Goal: Task Accomplishment & Management: Use online tool/utility

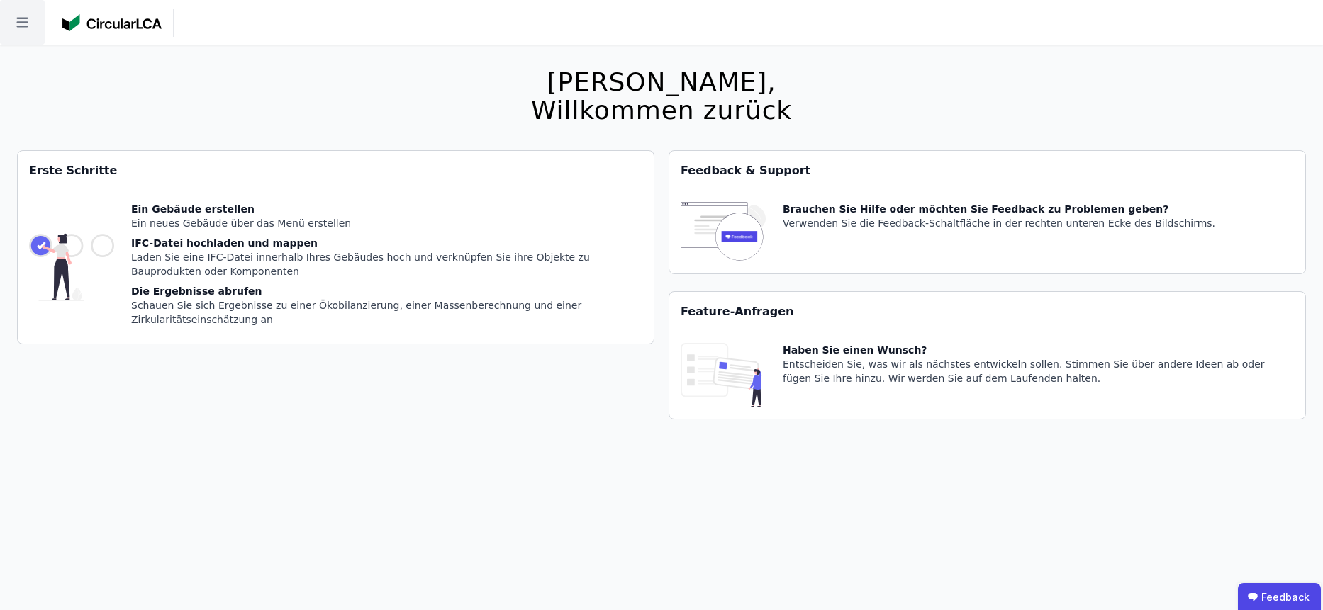
click at [13, 30] on icon at bounding box center [22, 22] width 45 height 45
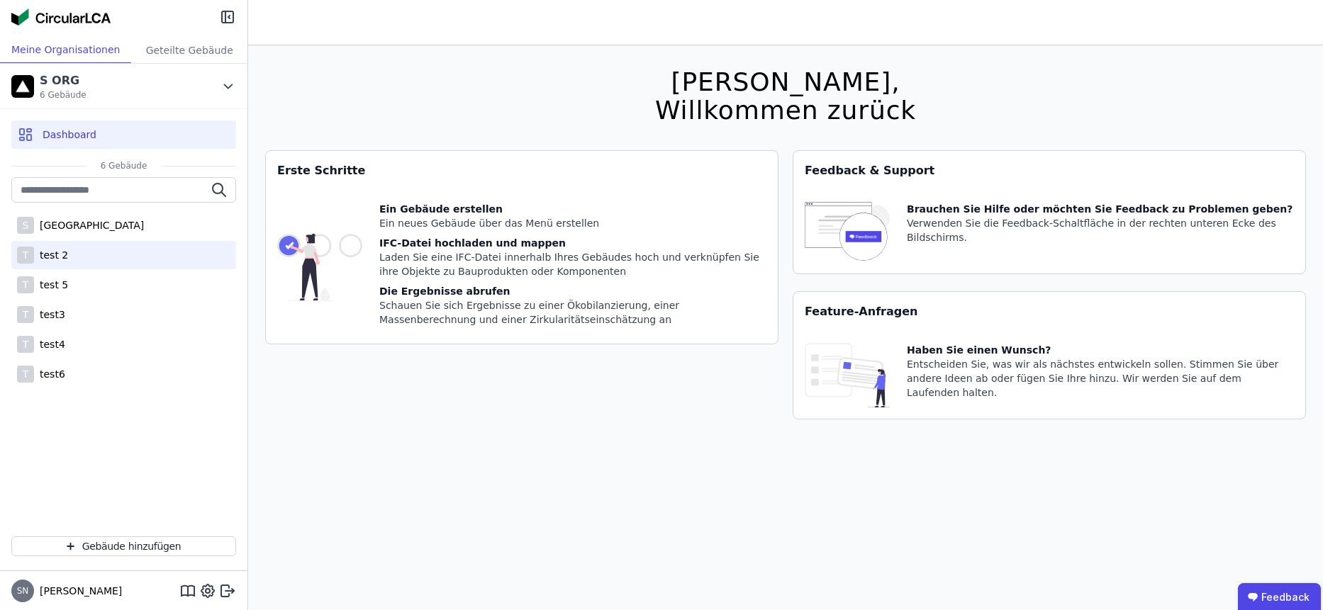
click at [88, 245] on div "T test 2" at bounding box center [123, 255] width 225 height 28
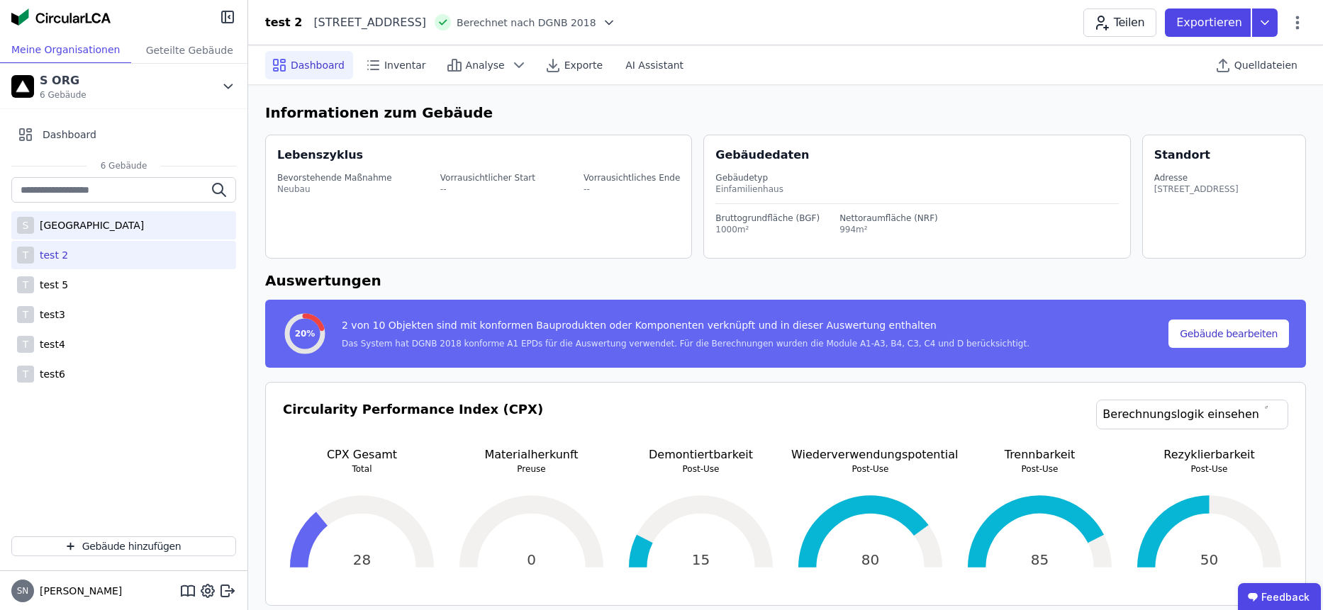
click at [128, 220] on div "S [GEOGRAPHIC_DATA]" at bounding box center [123, 225] width 225 height 28
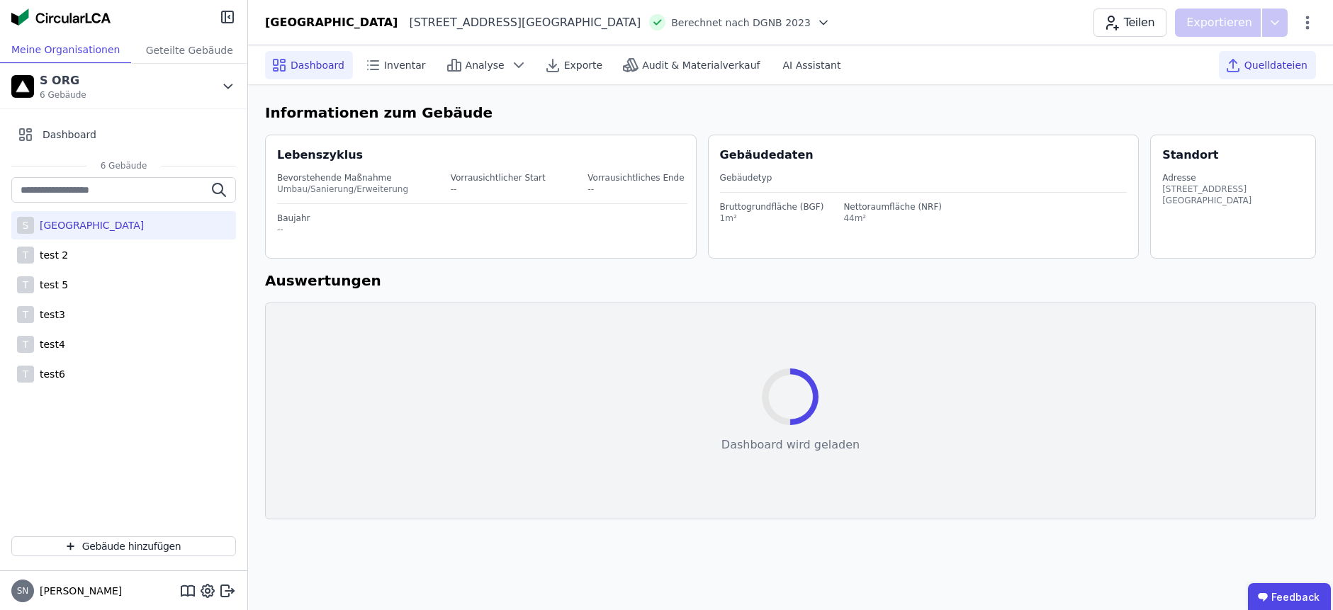
click at [1264, 59] on span "Quelldateien" at bounding box center [1276, 65] width 63 height 14
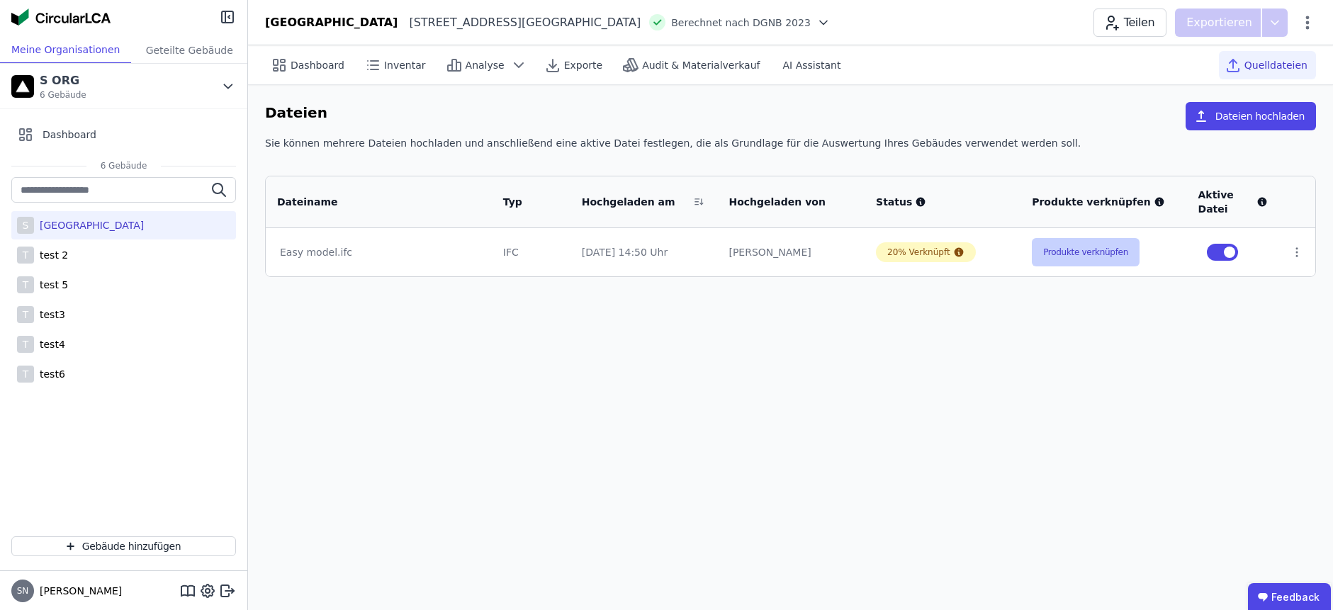
click at [1094, 252] on button "Produkte verknüpfen" at bounding box center [1086, 252] width 108 height 28
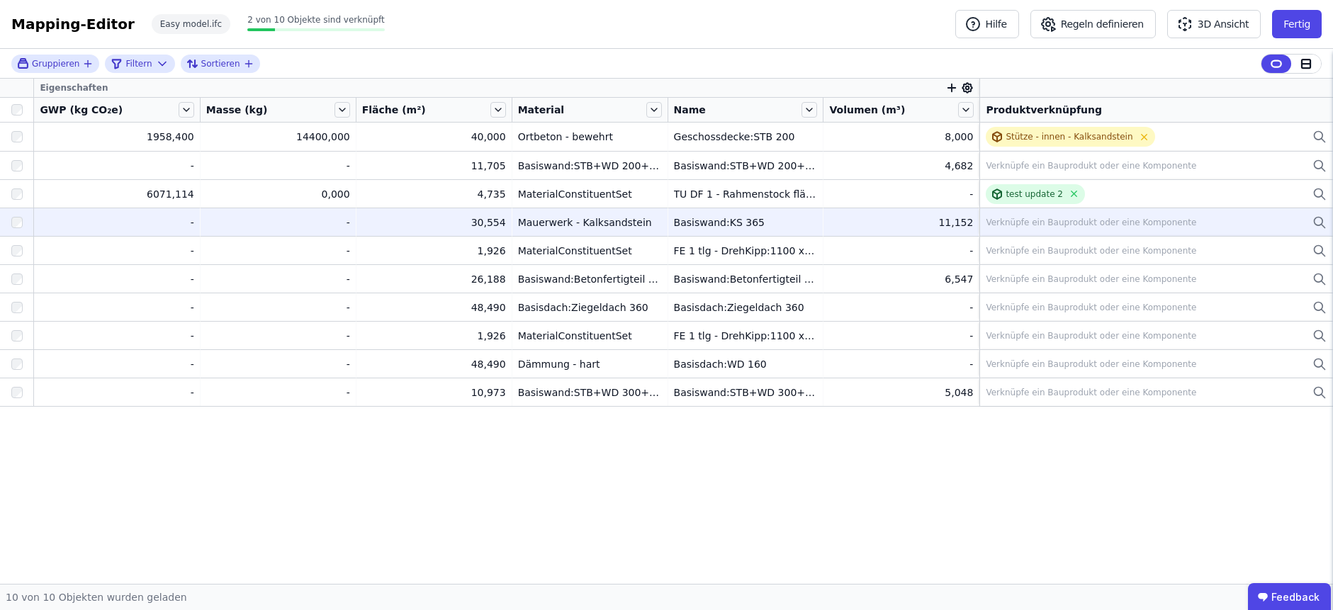
click at [1047, 223] on div "Verknüpfe ein Bauprodukt oder eine Komponente" at bounding box center [1091, 222] width 210 height 11
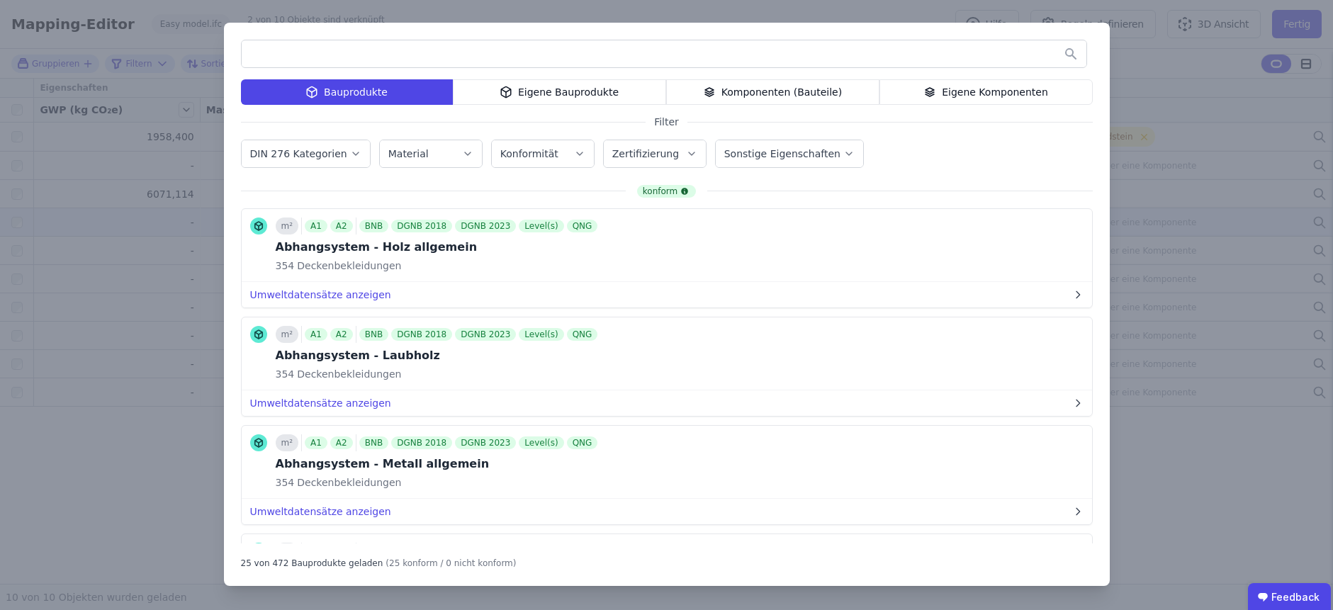
click at [1150, 180] on div "Bauprodukte Eigene Bauprodukte Komponenten (Bauteile) Eigene Komponenten Filter…" at bounding box center [666, 305] width 1333 height 610
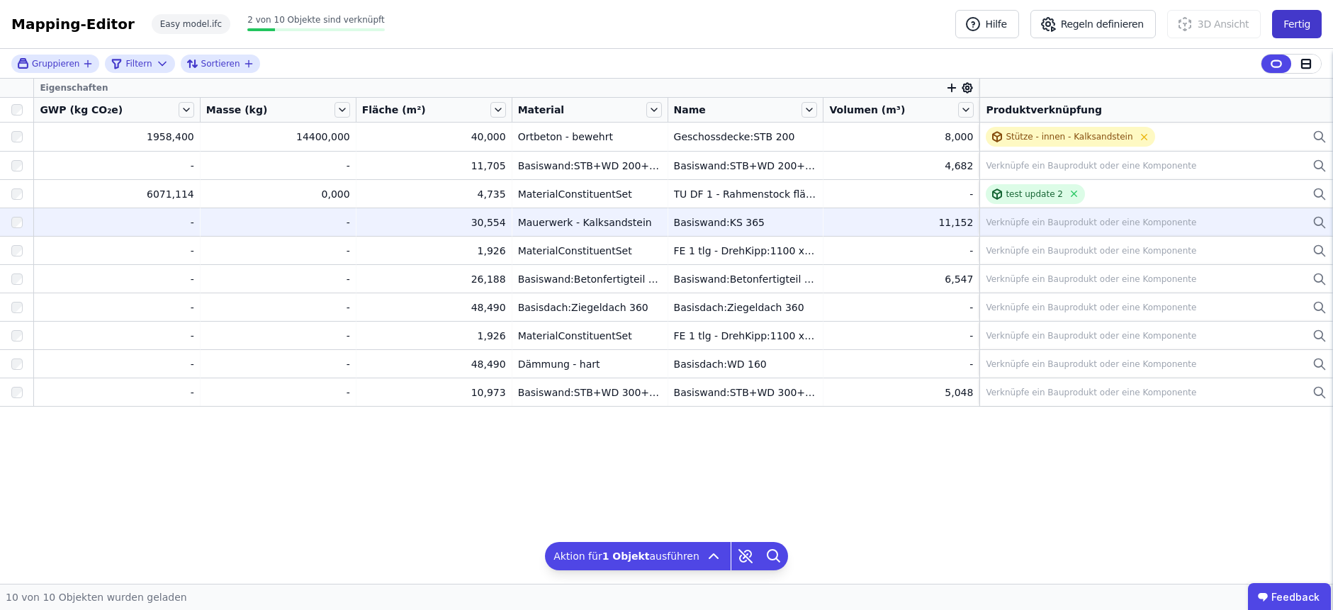
click at [1301, 26] on button "Fertig" at bounding box center [1297, 24] width 50 height 28
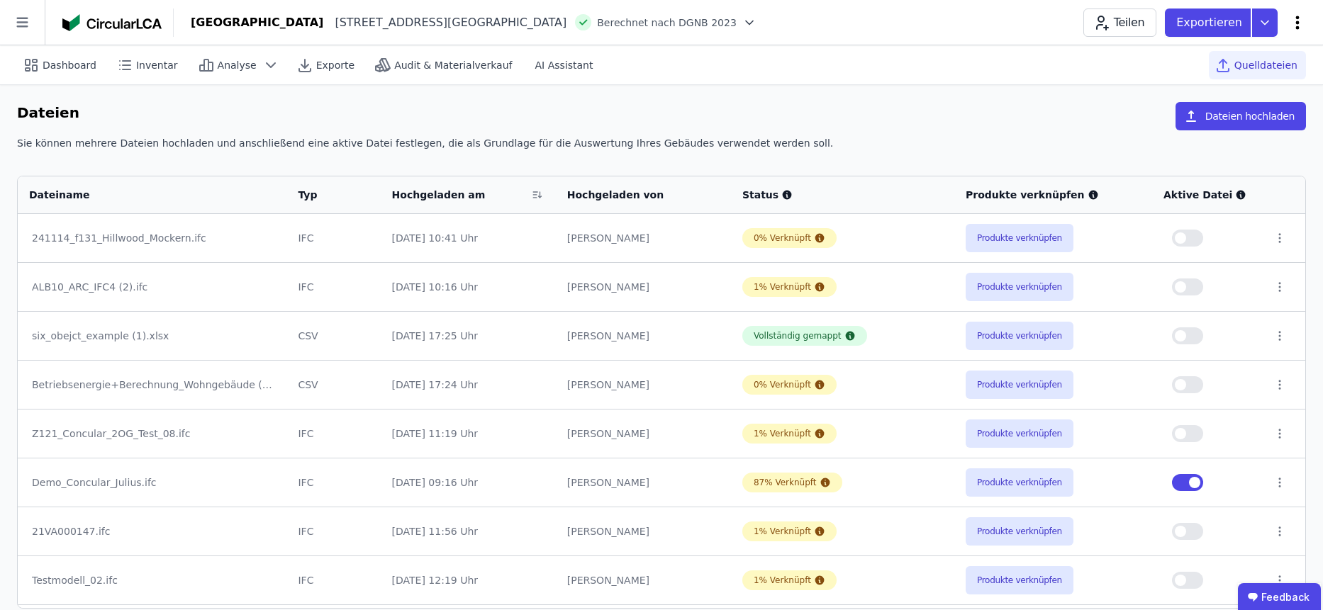
click at [1301, 23] on icon at bounding box center [1297, 22] width 17 height 17
click at [1267, 51] on span "Gebäude bearbeiten" at bounding box center [1230, 56] width 102 height 14
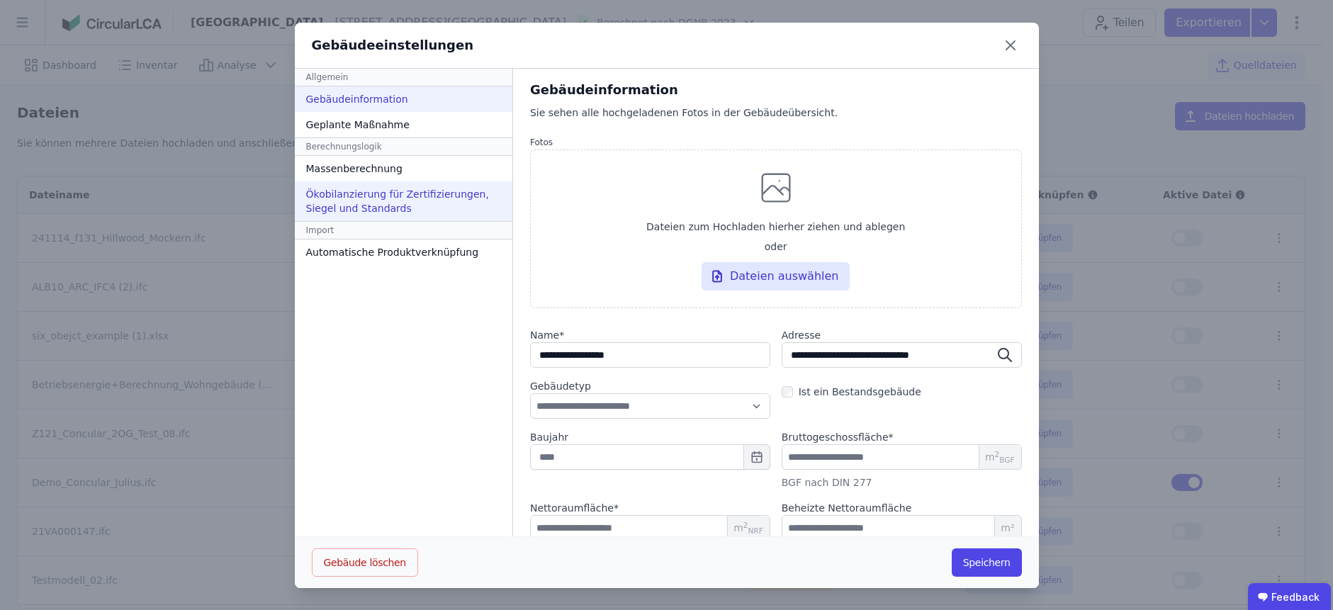
click at [414, 206] on div "Ökobilanzierung für Zertifizierungen, Siegel und Standards" at bounding box center [404, 201] width 218 height 40
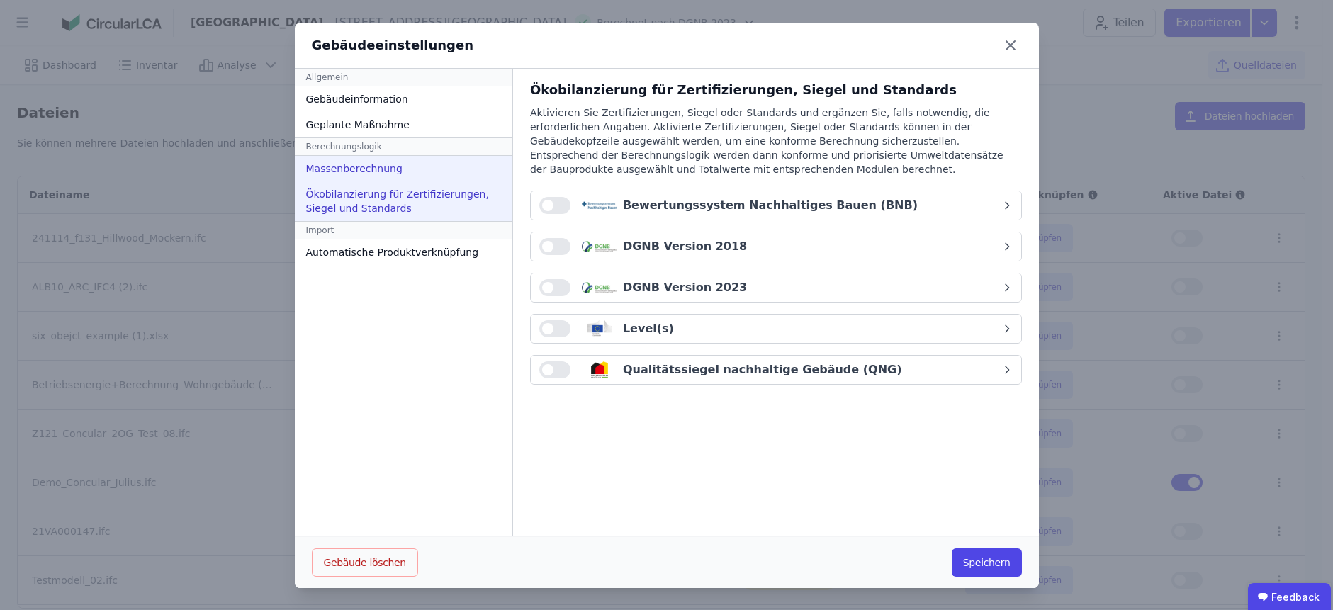
click at [414, 172] on div "Massenberechnung" at bounding box center [404, 169] width 218 height 26
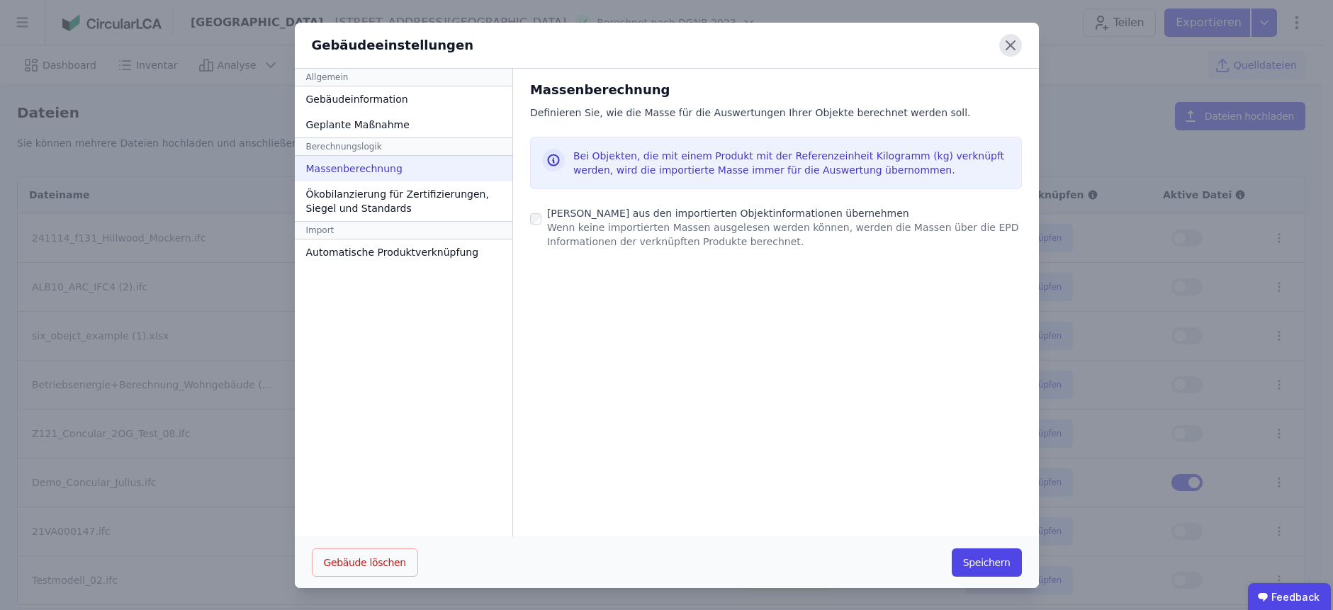
click at [1008, 46] on icon at bounding box center [1010, 45] width 23 height 23
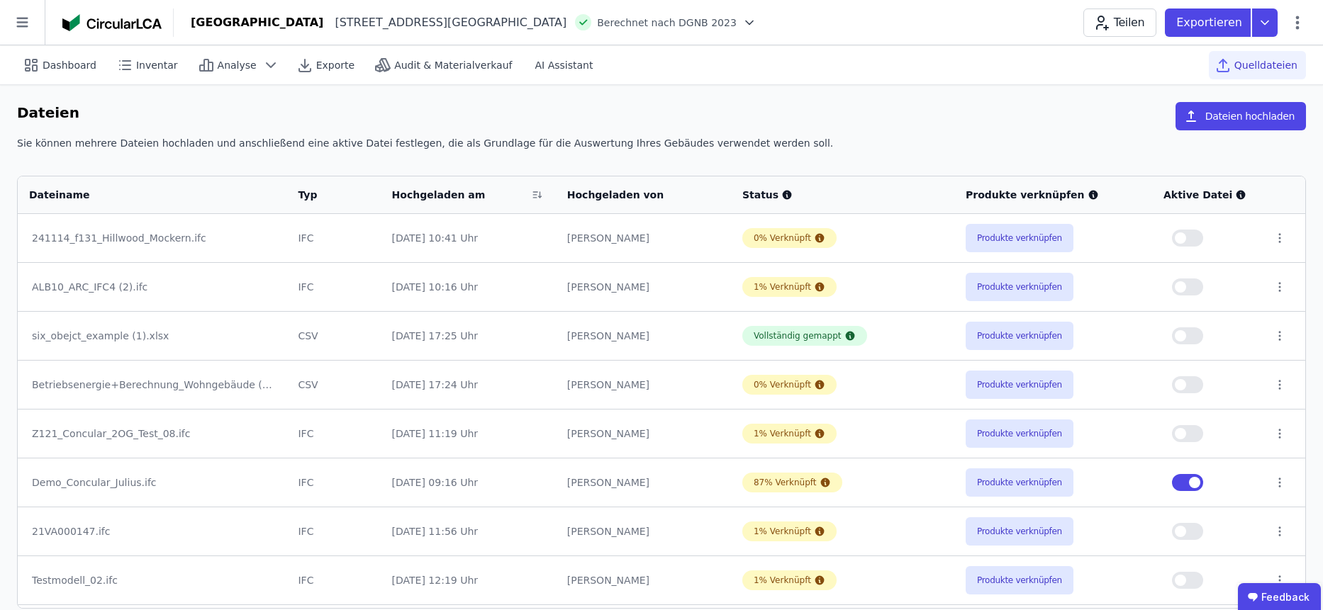
click at [742, 18] on icon at bounding box center [749, 23] width 14 height 14
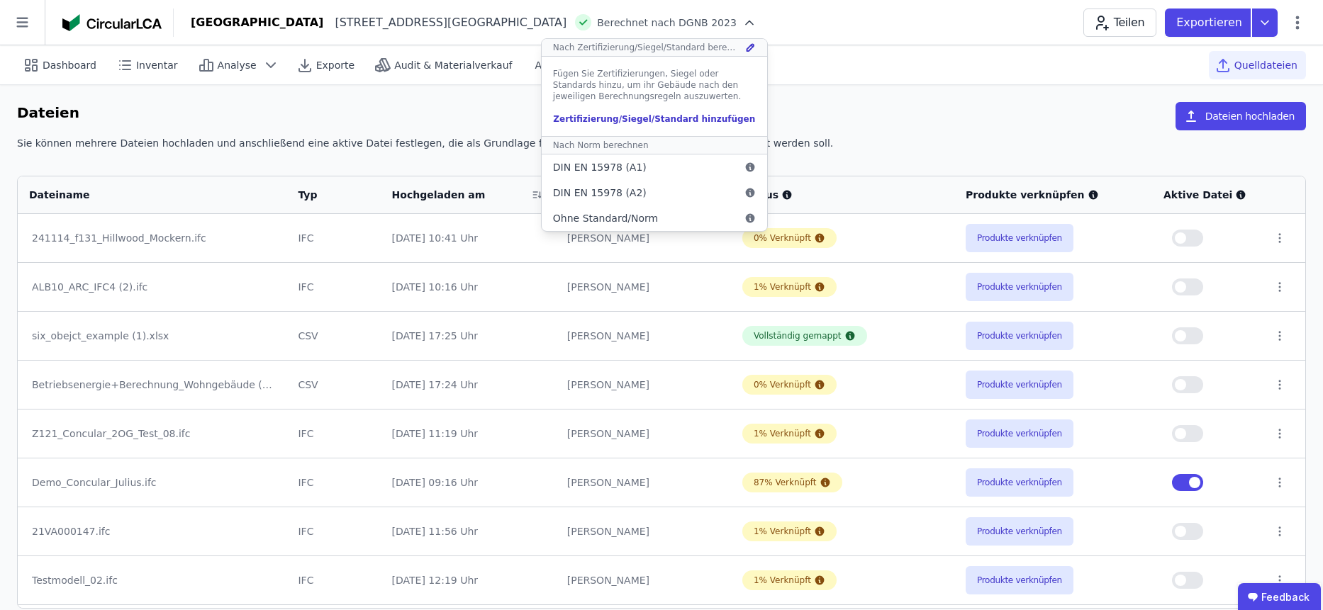
click at [641, 47] on div "Nach Zertifizierung/Siegel/Standard berechnen" at bounding box center [653, 48] width 225 height 18
click at [751, 46] on icon at bounding box center [751, 45] width 1 height 1
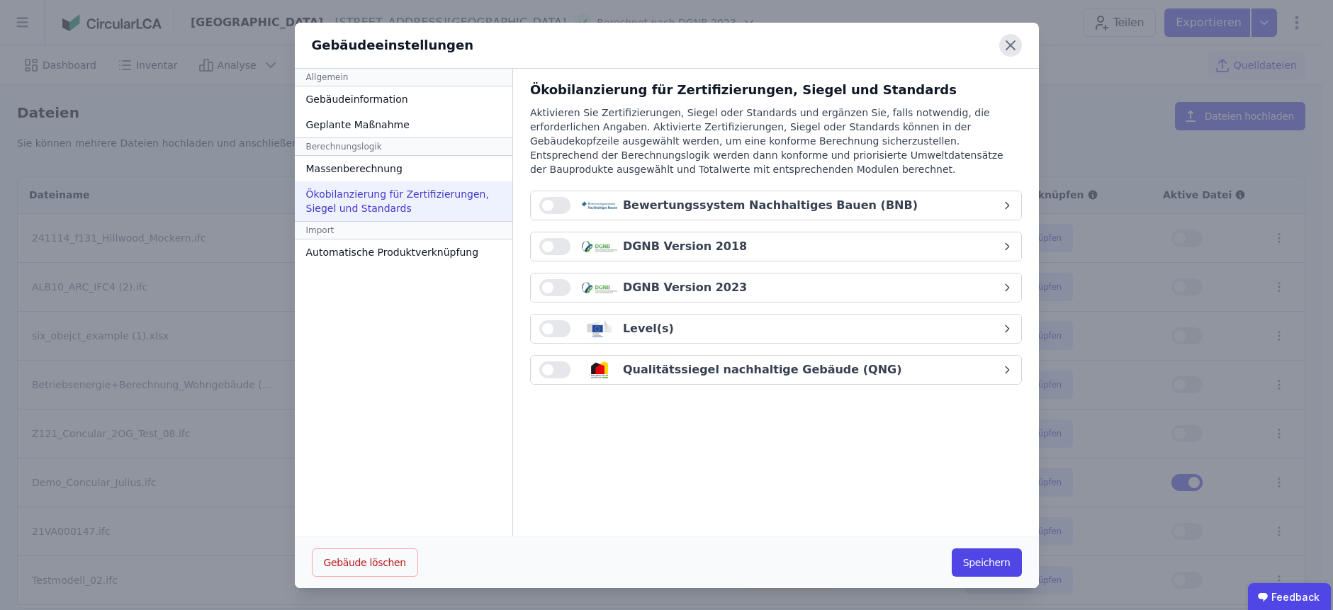
click at [1012, 49] on icon at bounding box center [1010, 45] width 23 height 23
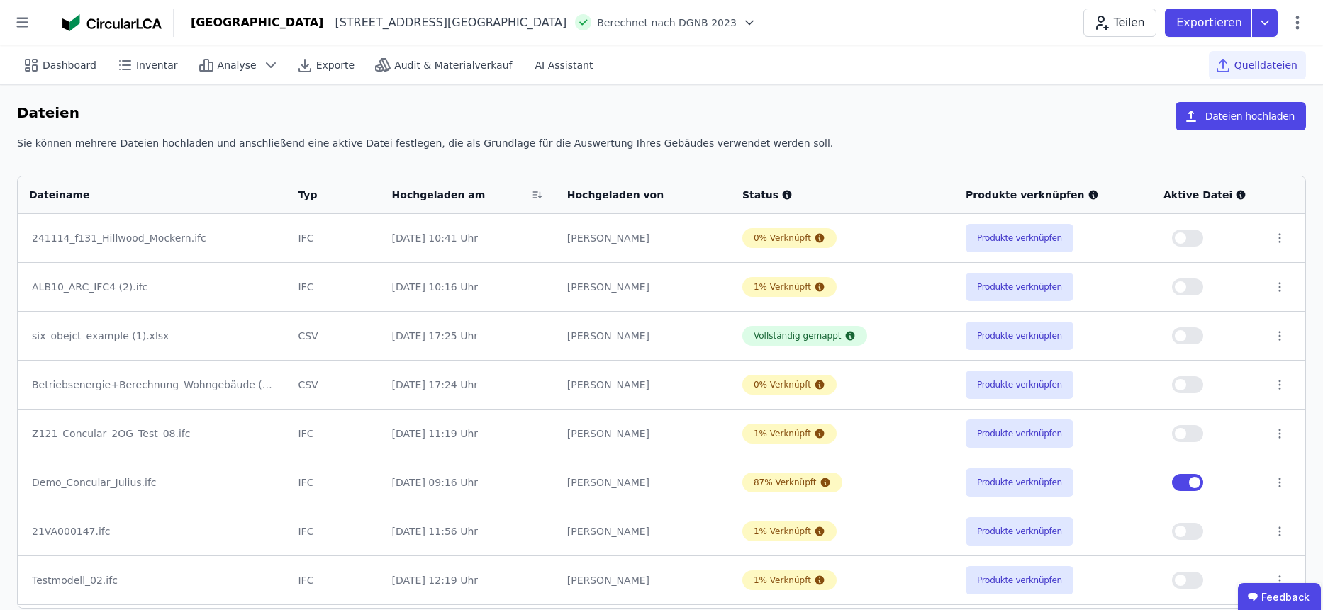
click at [742, 22] on icon at bounding box center [749, 23] width 14 height 14
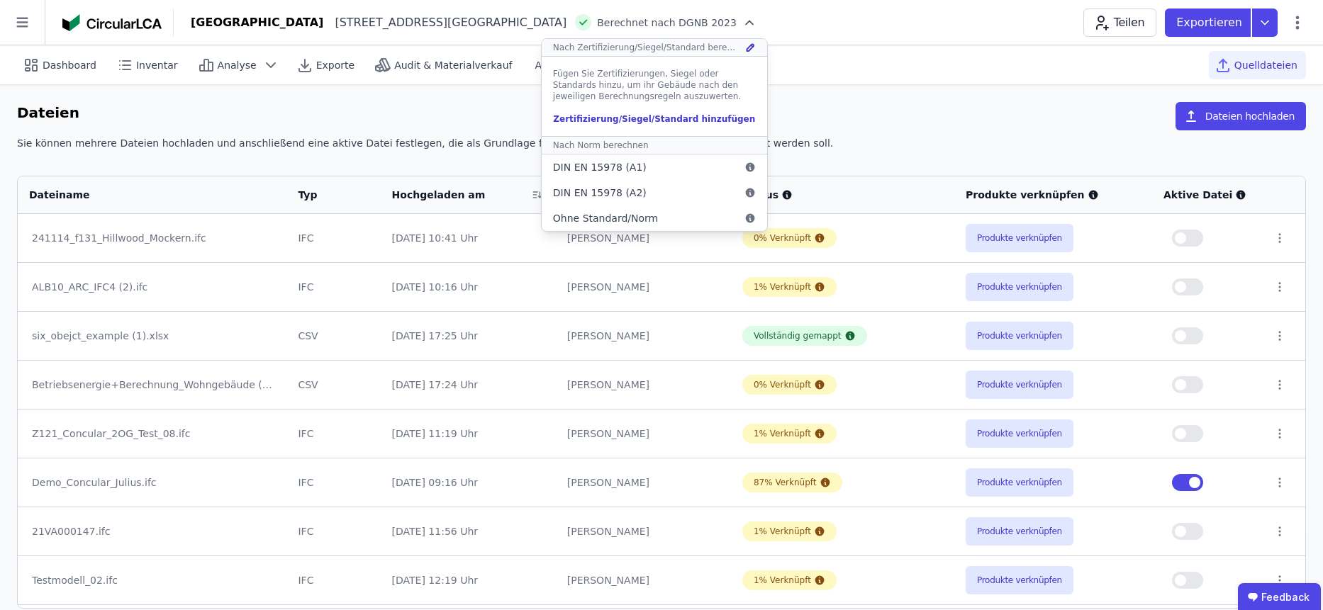
click at [610, 119] on div "Zertifizierung/Siegel/Standard hinzufügen" at bounding box center [654, 118] width 203 height 11
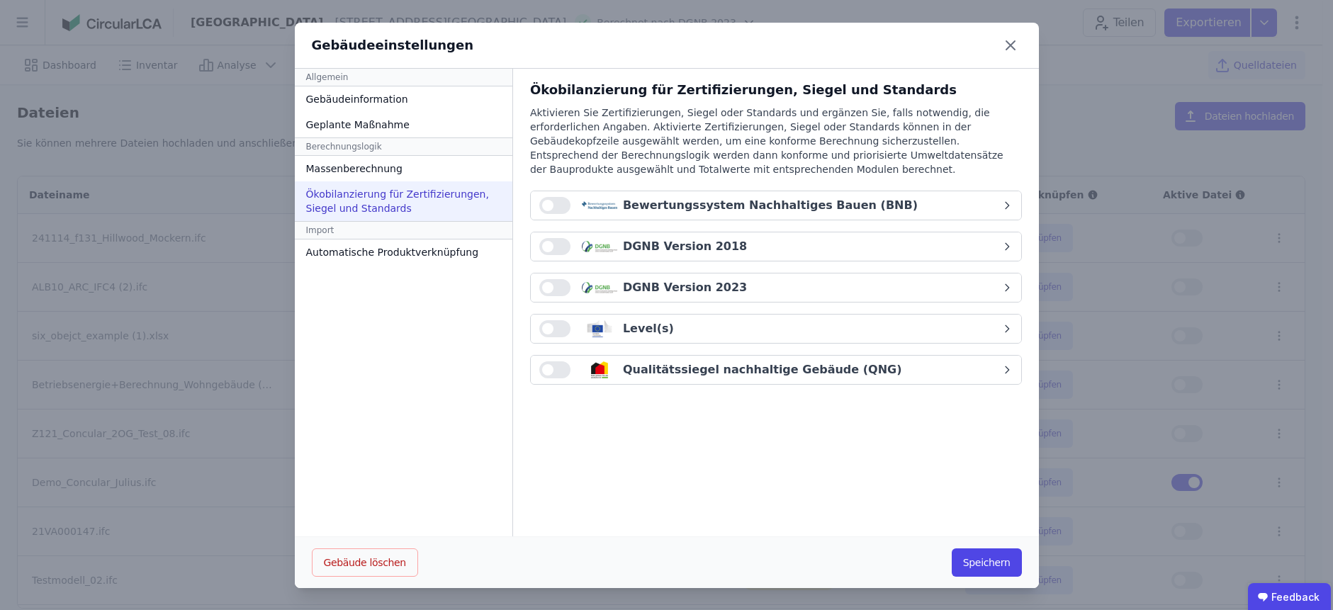
click at [673, 372] on div "Qualitätssiegel nachhaltige Gebäude (QNG)" at bounding box center [762, 369] width 279 height 17
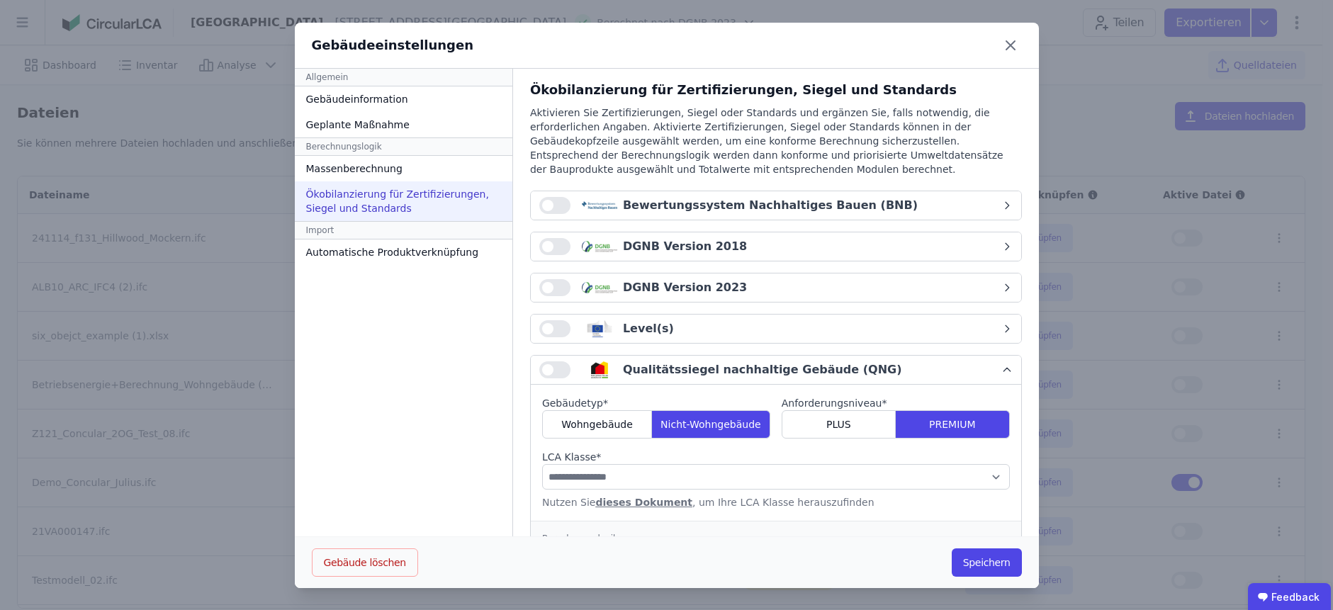
click at [680, 332] on div "Level(s)" at bounding box center [770, 328] width 462 height 17
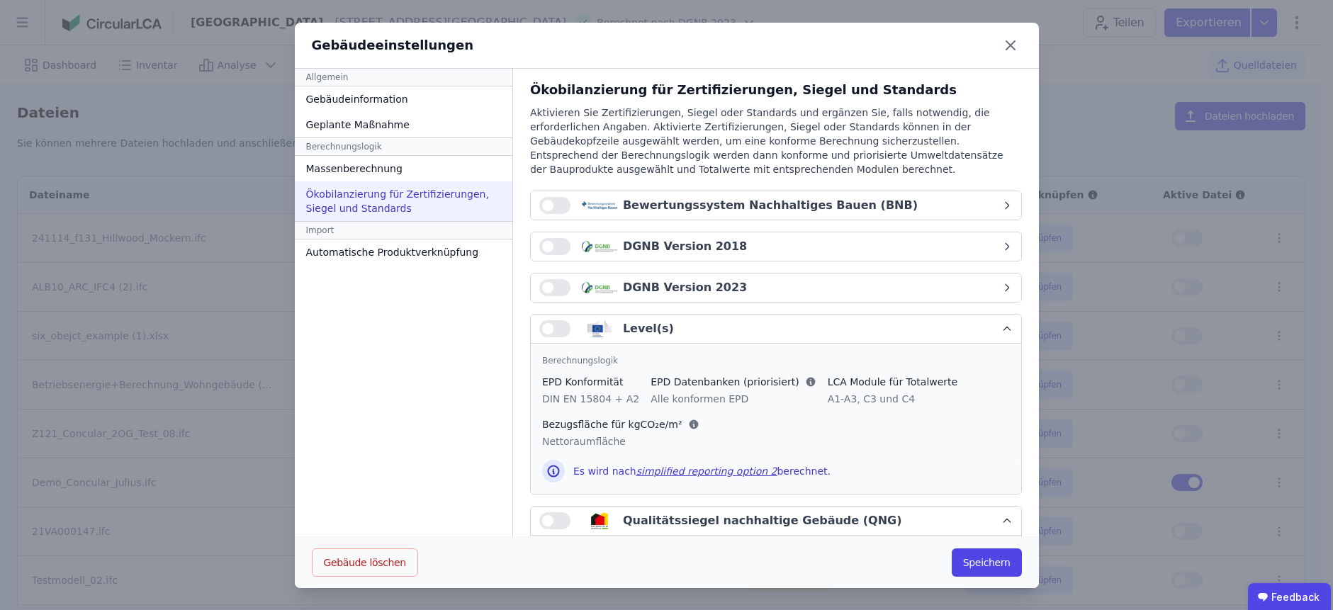
click at [700, 293] on div "DGNB Version 2023" at bounding box center [685, 287] width 124 height 17
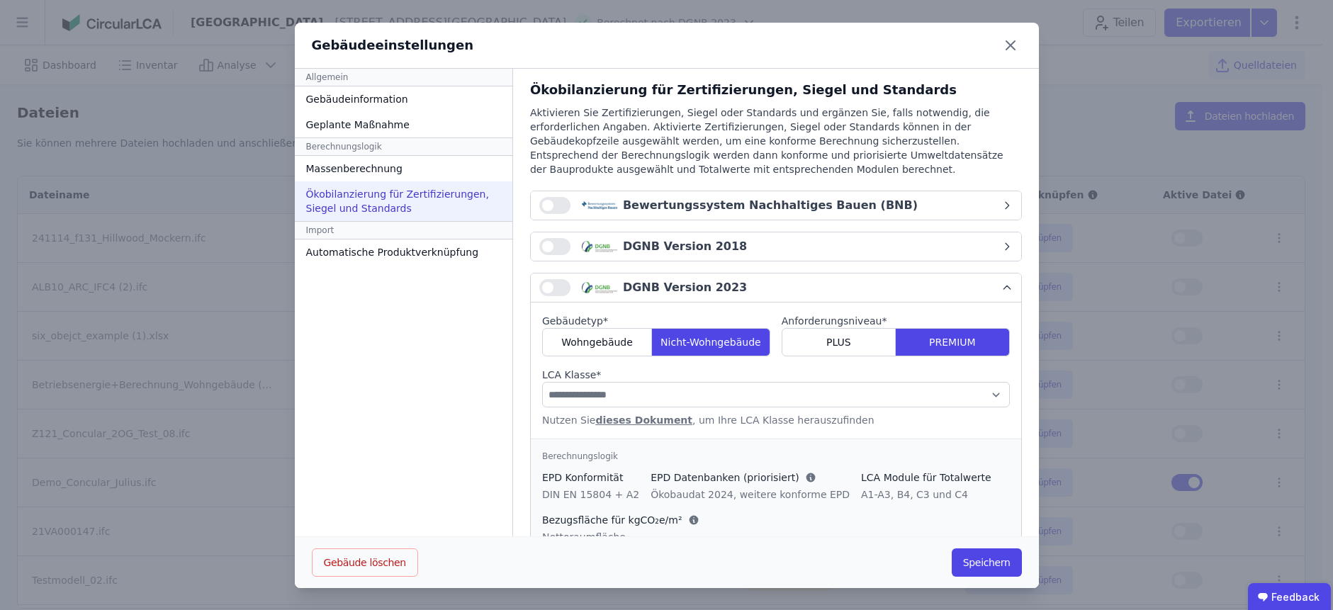
click at [690, 254] on div "DGNB Version 2018" at bounding box center [685, 246] width 124 height 17
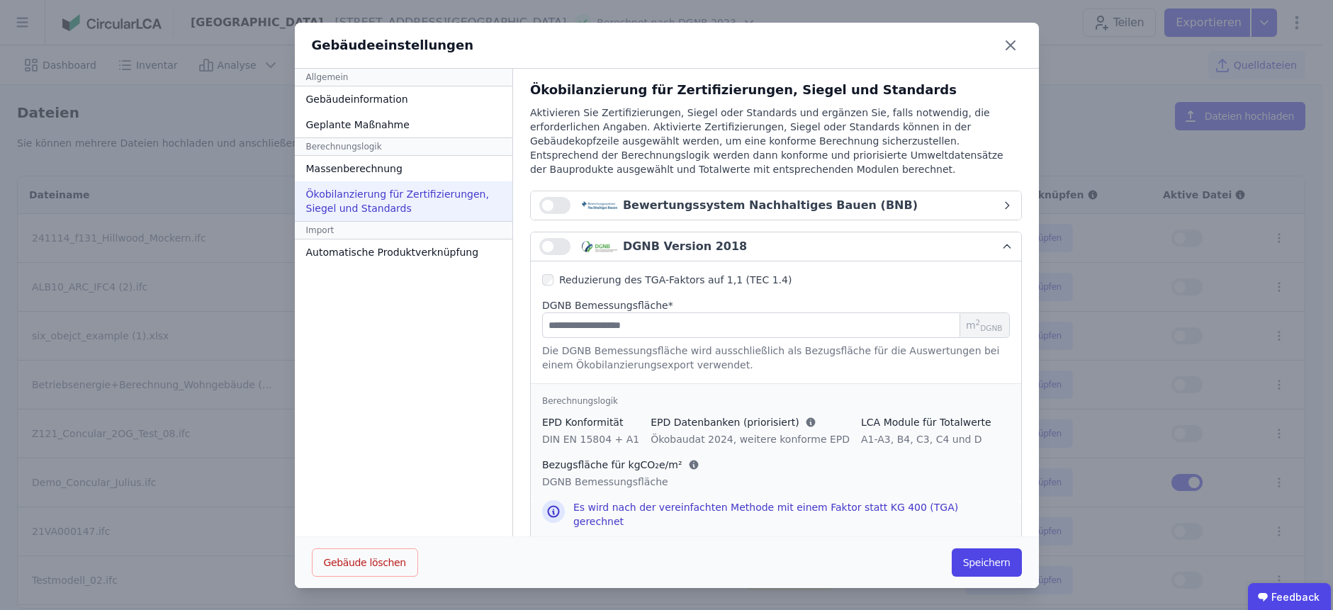
click at [692, 215] on button "Bewertungssystem Nachhaltiges Bauen (BNB)" at bounding box center [776, 205] width 490 height 28
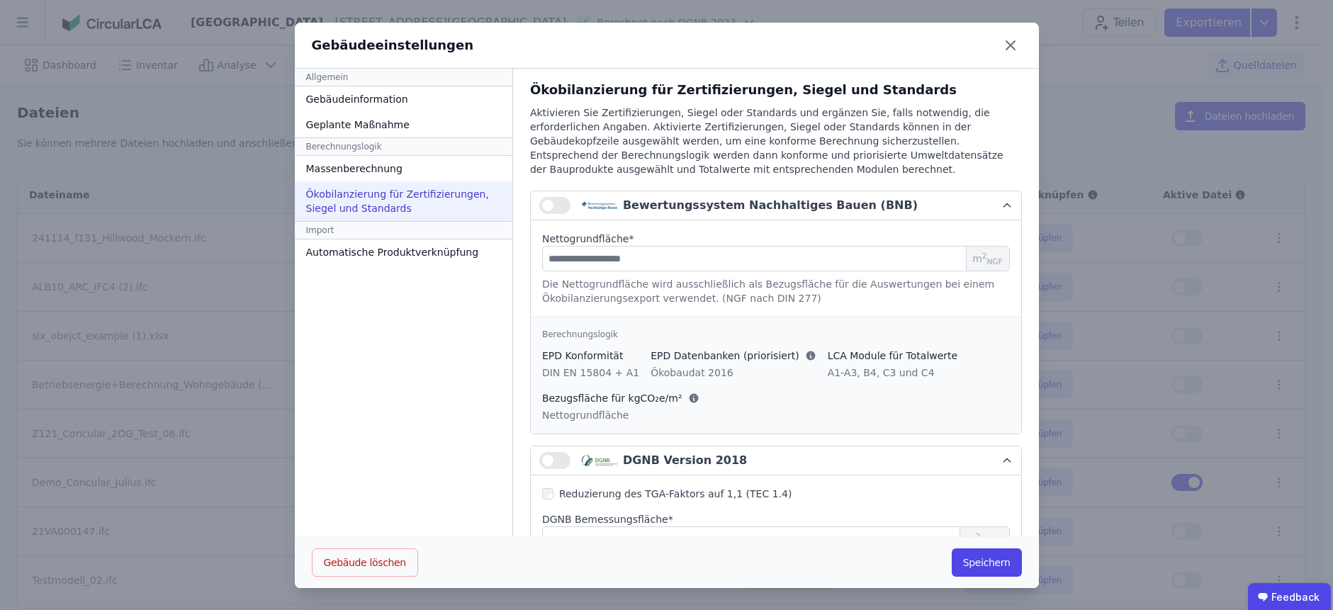
click at [692, 215] on button "Bewertungssystem Nachhaltiges Bauen (BNB)" at bounding box center [776, 205] width 490 height 29
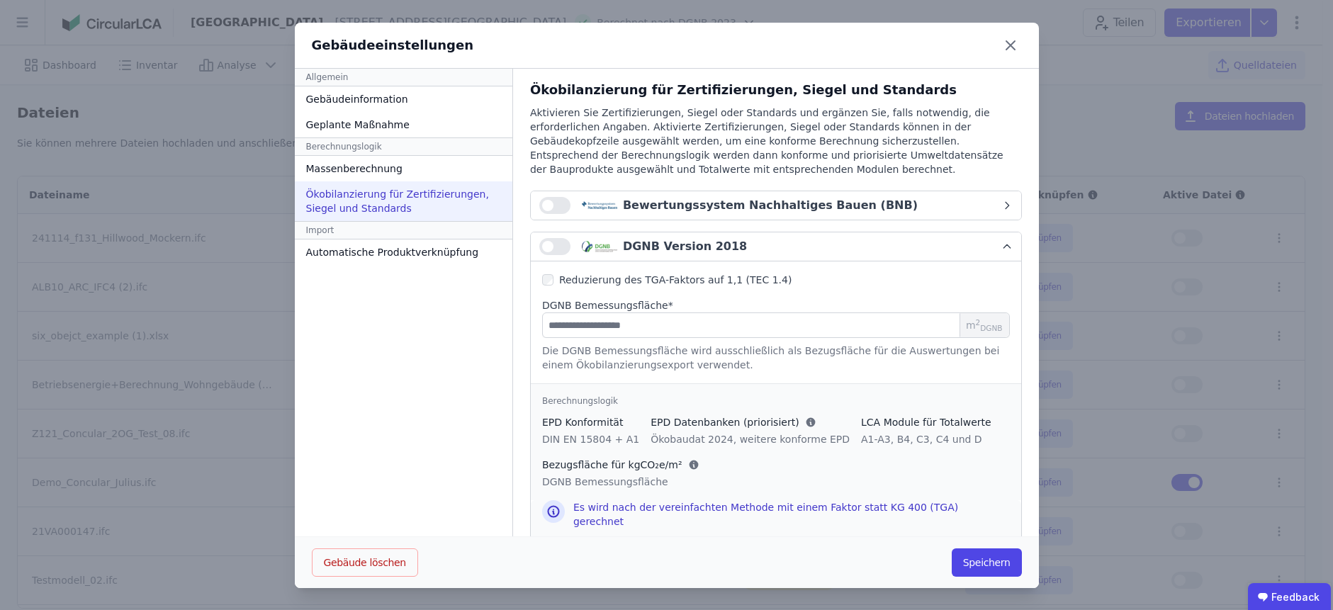
click at [696, 247] on div "DGNB Version 2018" at bounding box center [685, 246] width 124 height 17
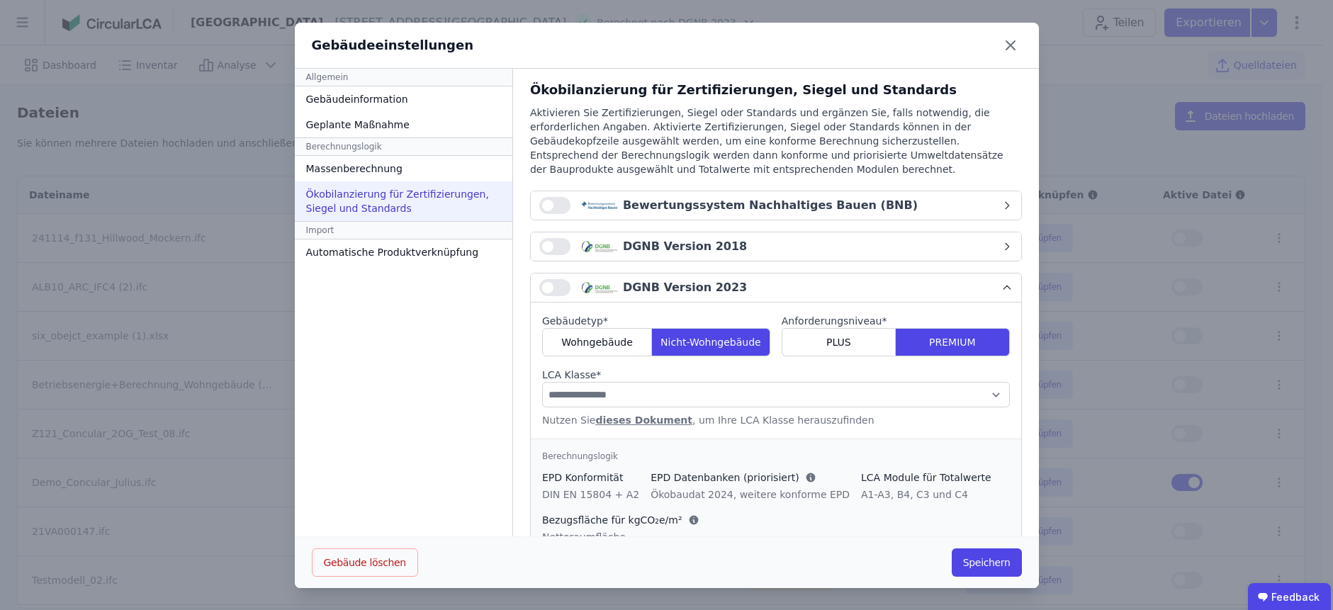
click at [692, 296] on div "DGNB Version 2023" at bounding box center [685, 287] width 124 height 17
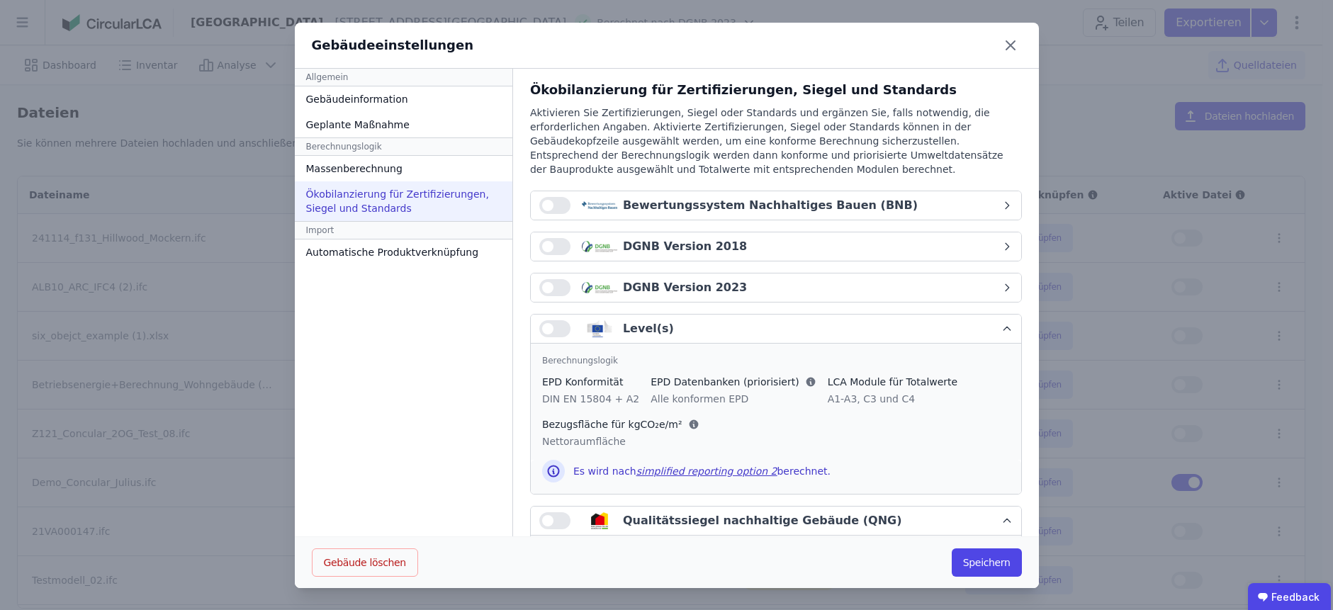
click at [698, 332] on div "Level(s)" at bounding box center [770, 328] width 462 height 17
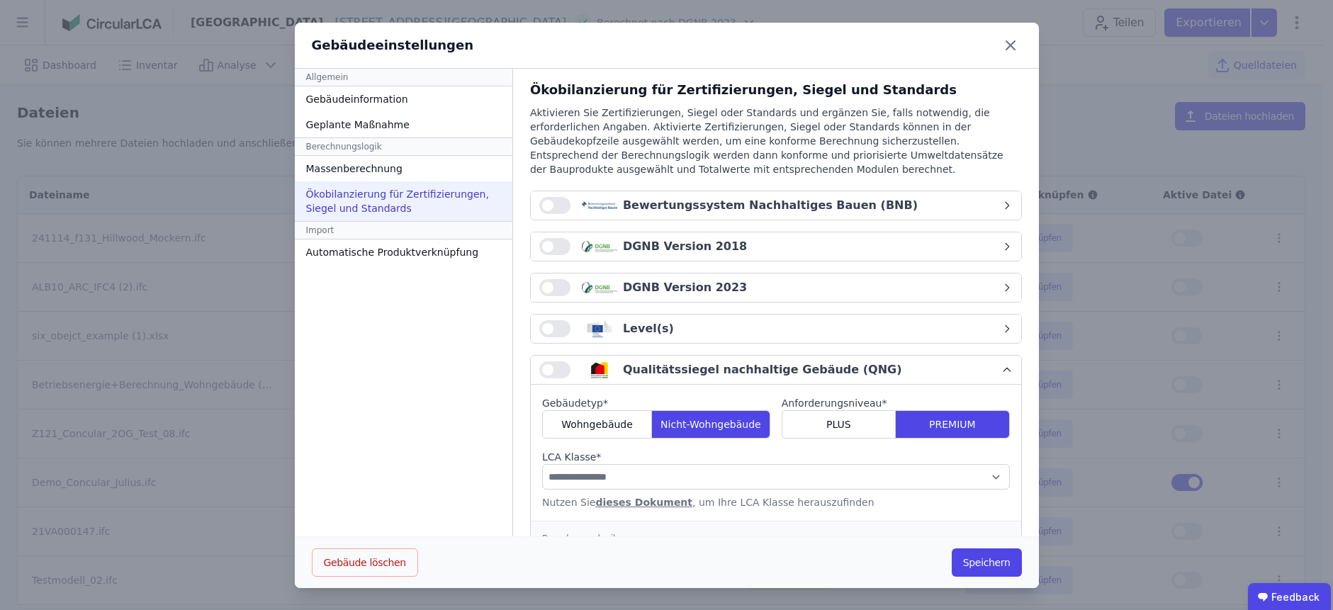
click at [703, 369] on div "Qualitätssiegel nachhaltige Gebäude (QNG)" at bounding box center [762, 369] width 279 height 17
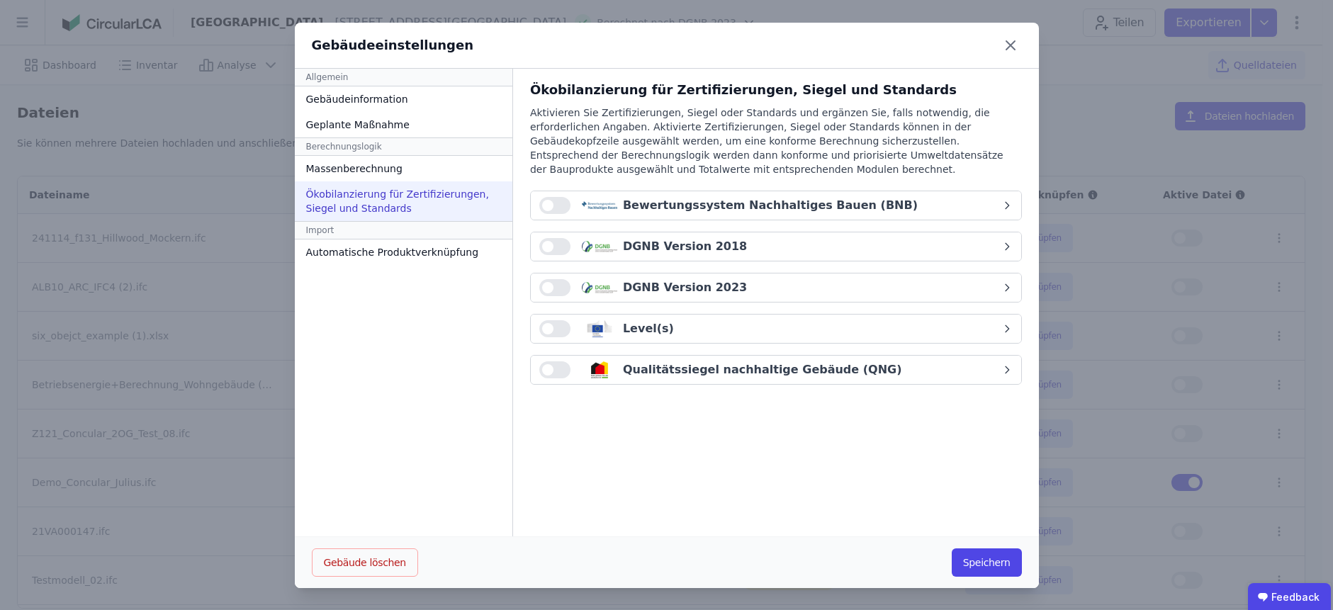
click at [736, 201] on div "Bewertungssystem Nachhaltiges Bauen (BNB)" at bounding box center [770, 205] width 295 height 17
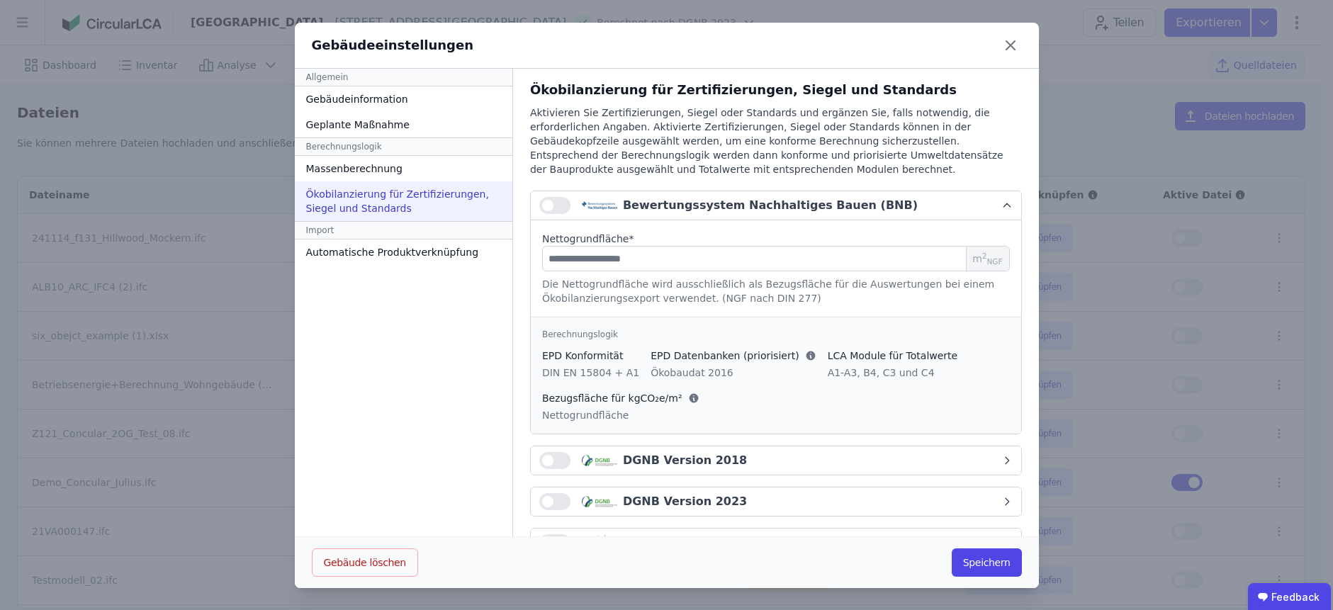
click at [736, 201] on div "Bewertungssystem Nachhaltiges Bauen (BNB)" at bounding box center [770, 205] width 295 height 17
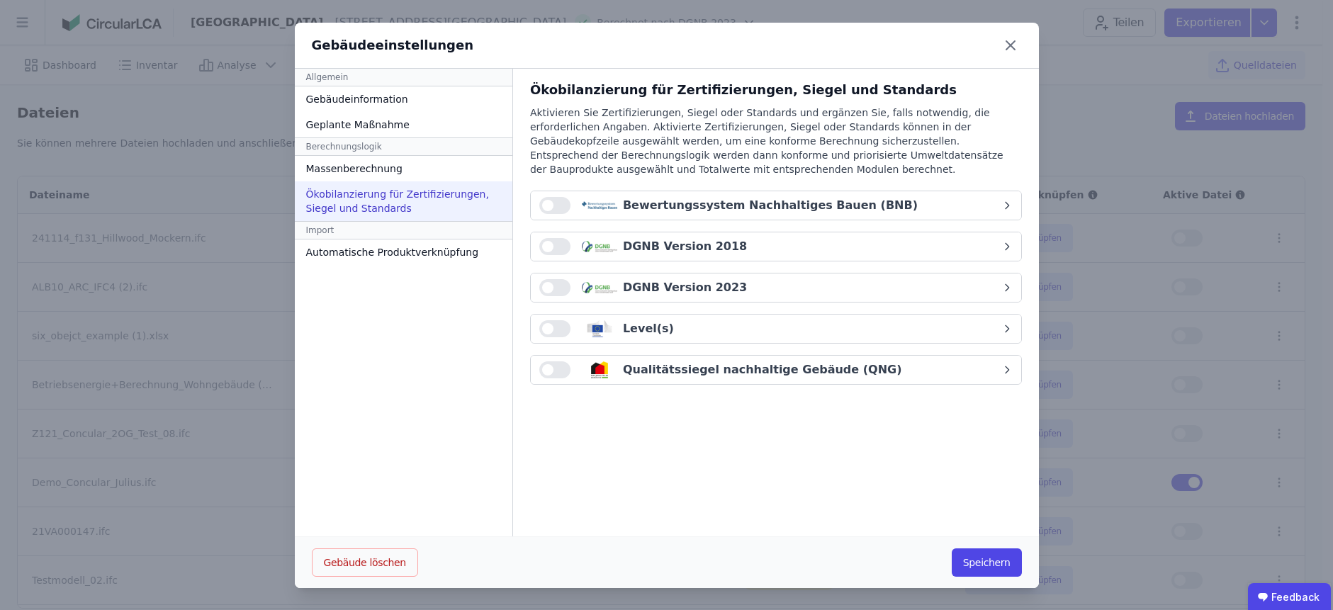
click at [733, 245] on div "DGNB Version 2018" at bounding box center [770, 246] width 462 height 17
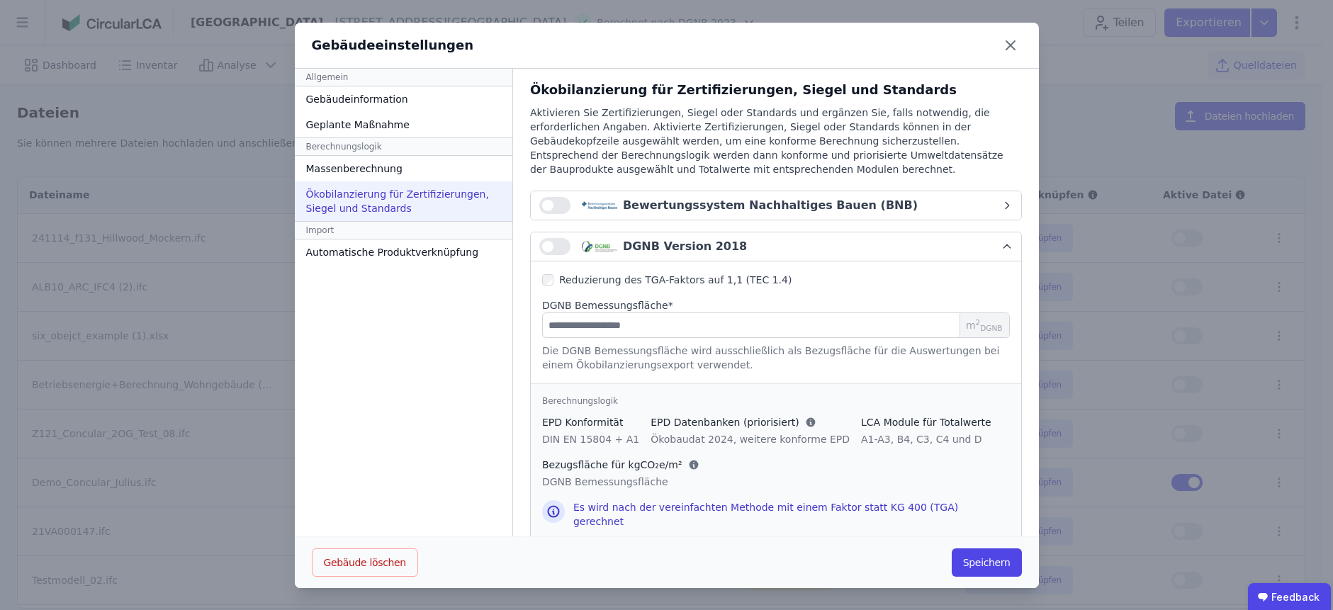
click at [733, 245] on div "DGNB Version 2018" at bounding box center [770, 246] width 462 height 17
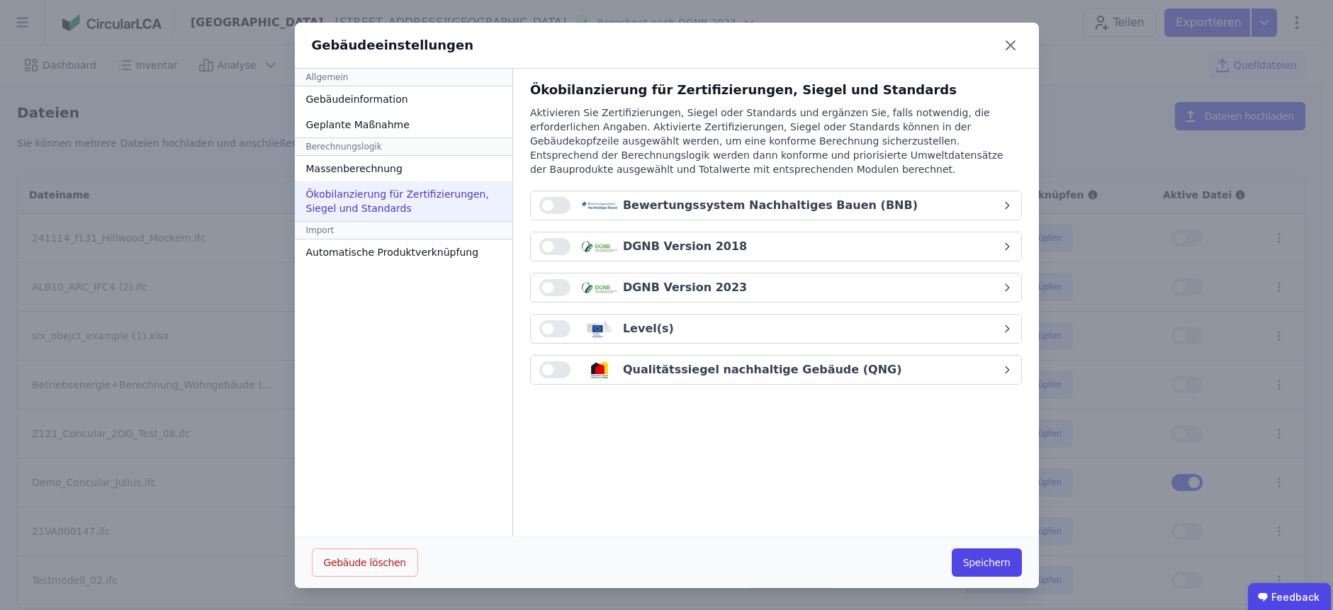
click at [733, 245] on div "DGNB Version 2018" at bounding box center [770, 246] width 462 height 17
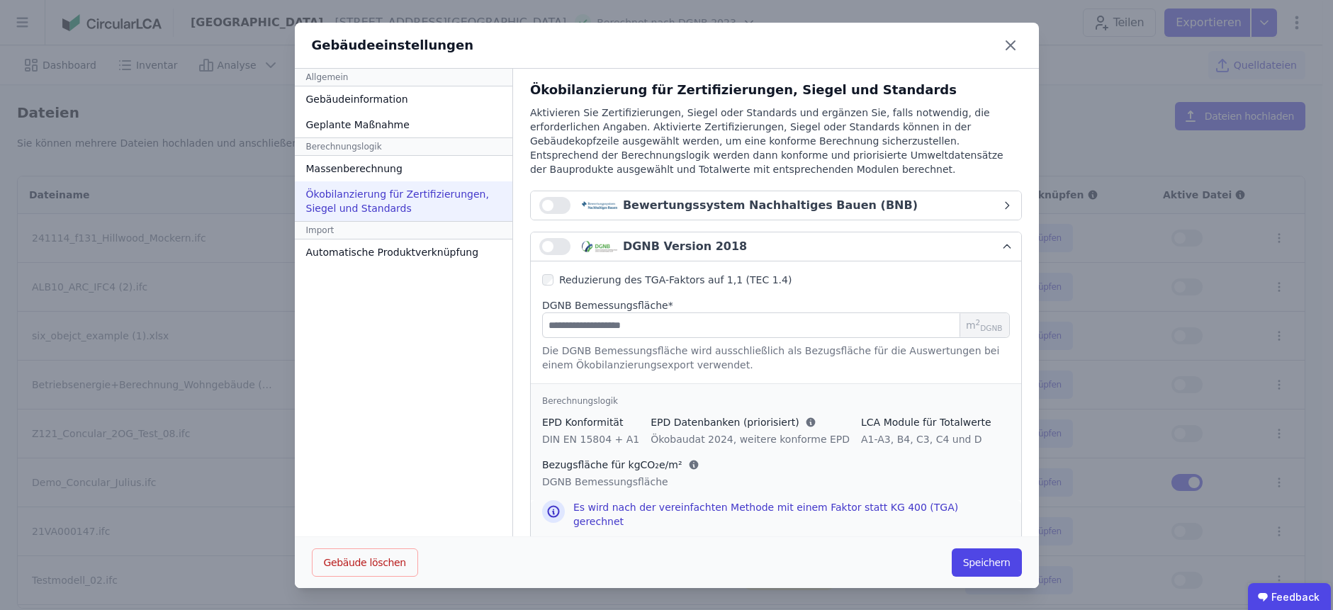
click at [731, 245] on div "DGNB Version 2018" at bounding box center [770, 246] width 462 height 17
